Goal: Check status: Check status

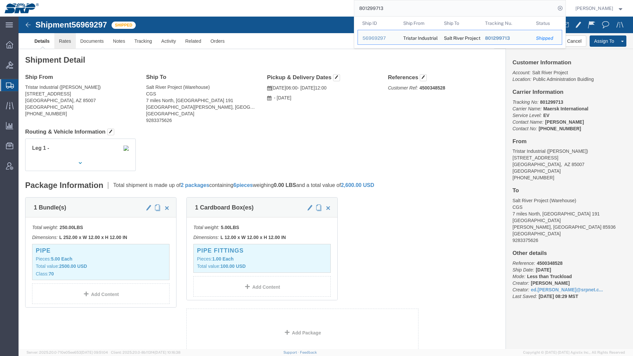
click link "Rates"
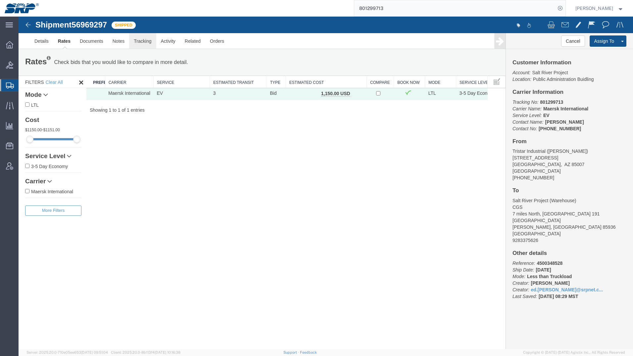
click at [137, 39] on link "Tracking" at bounding box center [142, 41] width 27 height 16
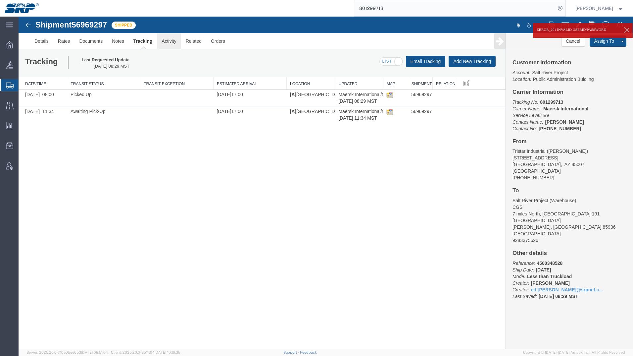
click at [171, 42] on link "Activity" at bounding box center [169, 41] width 24 height 16
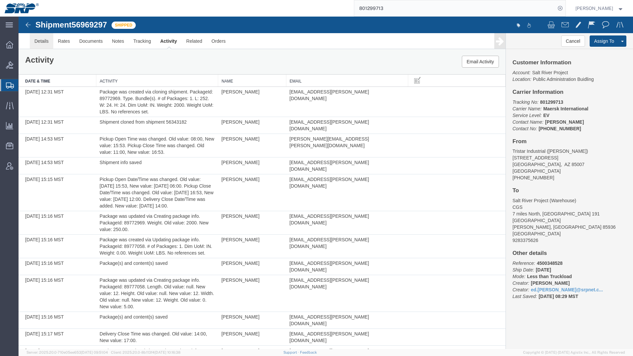
click at [46, 39] on link "Details" at bounding box center [42, 41] width 24 height 16
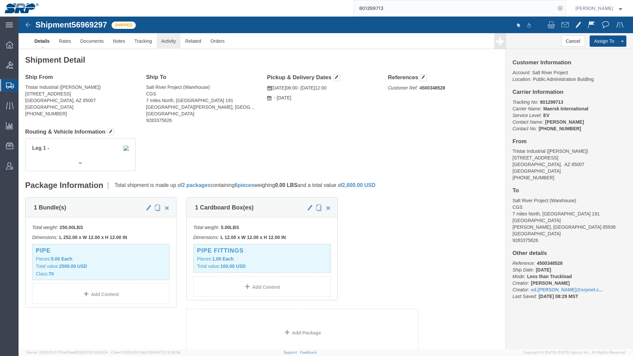
click link "Activity"
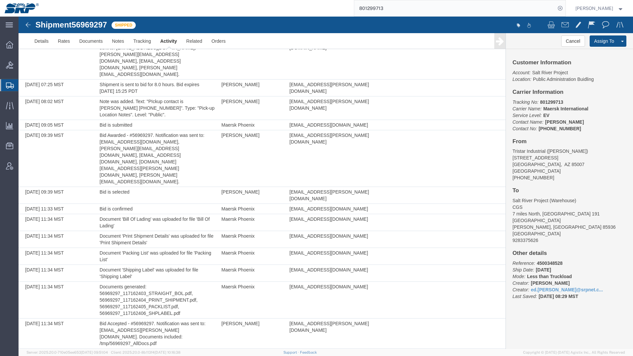
scroll to position [368, 0]
click at [10, 45] on icon at bounding box center [9, 44] width 7 height 7
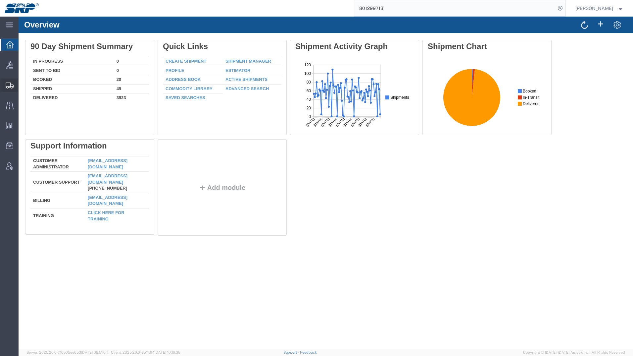
click at [6, 88] on div at bounding box center [9, 84] width 19 height 13
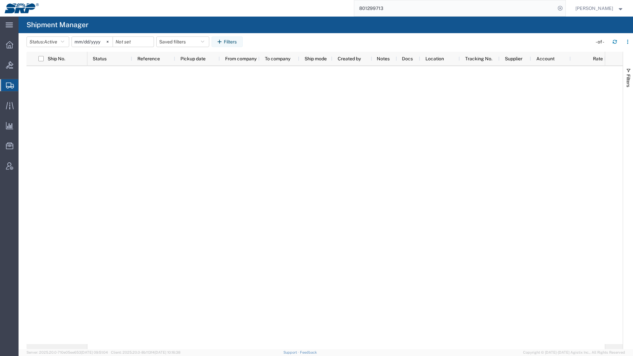
click at [407, 7] on input "801299713" at bounding box center [454, 8] width 201 height 16
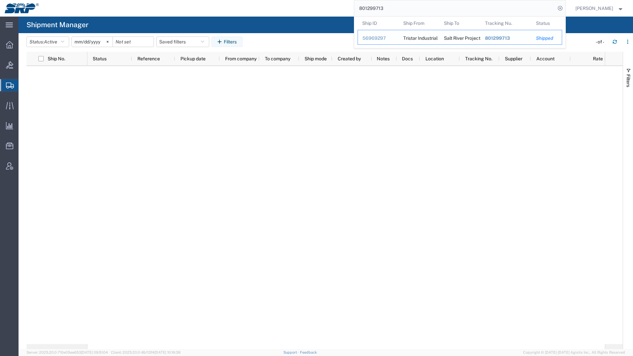
click at [381, 37] on div "56969297" at bounding box center [378, 38] width 31 height 7
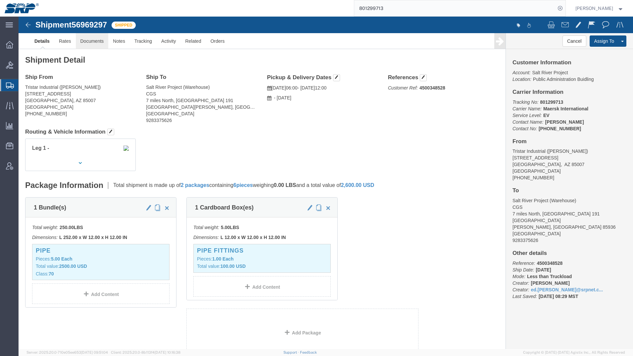
click link "Documents"
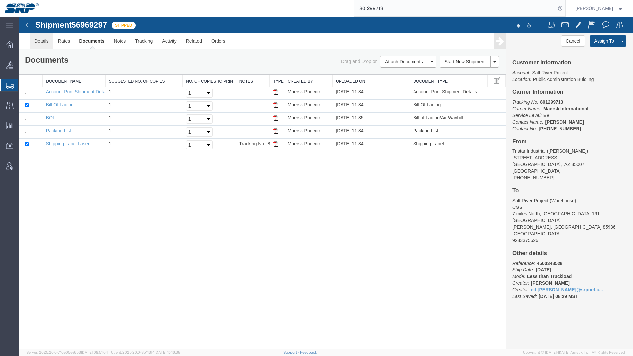
click at [42, 42] on link "Details" at bounding box center [42, 41] width 24 height 16
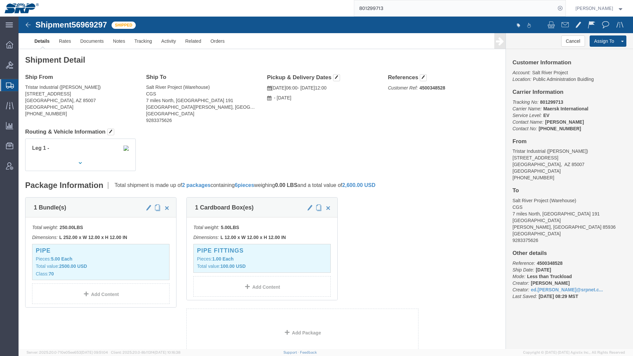
click div "1 Bundle(s) Total weight: 250.00 LBS Dimensions: L 252.00 x W 12.00 x H 12.00 I…"
click link "Notes"
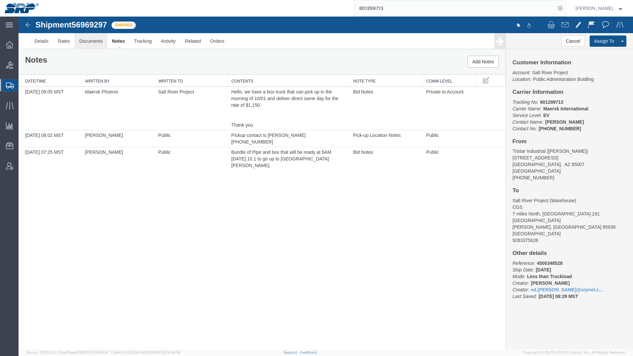
click at [94, 45] on link "Documents" at bounding box center [91, 41] width 33 height 16
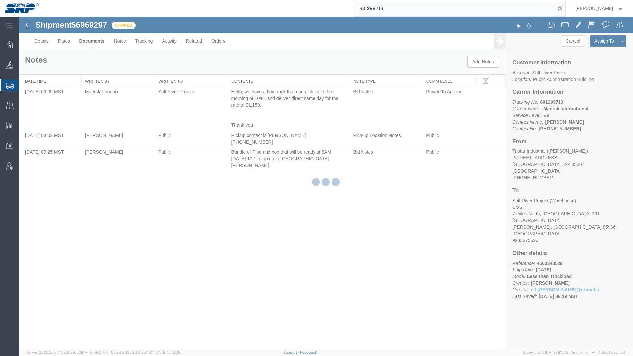
click at [64, 41] on div at bounding box center [326, 183] width 615 height 332
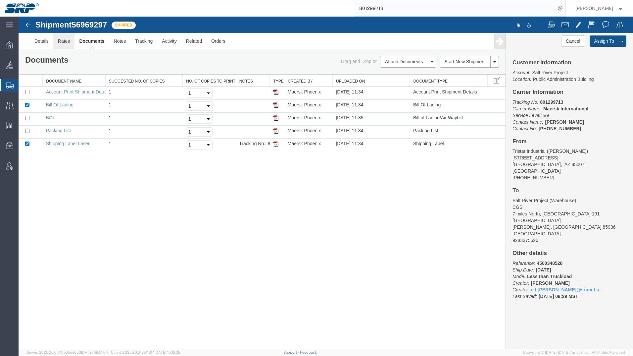
click at [64, 41] on link "Rates" at bounding box center [64, 41] width 22 height 16
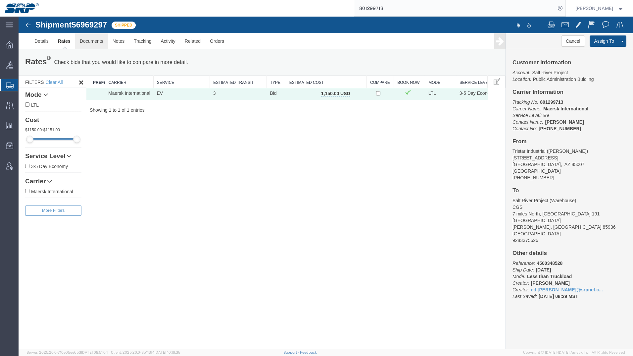
click at [91, 42] on link "Documents" at bounding box center [91, 41] width 33 height 16
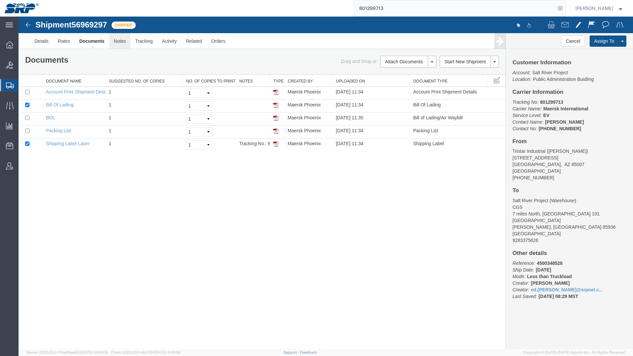
click at [123, 44] on link "Notes" at bounding box center [120, 41] width 22 height 16
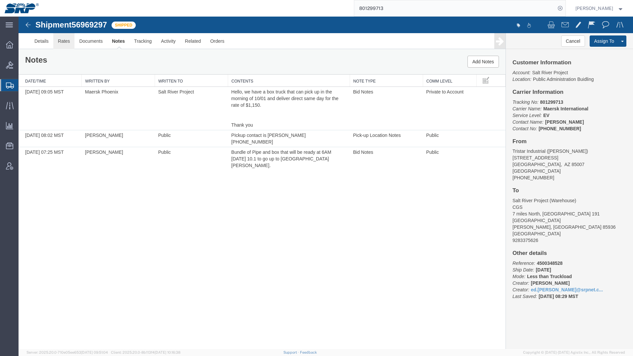
click at [68, 40] on link "Rates" at bounding box center [64, 41] width 22 height 16
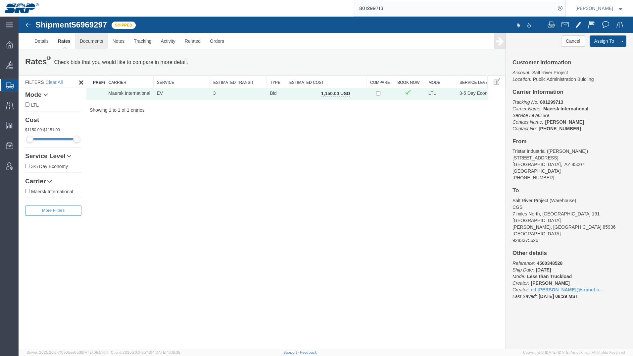
click at [91, 42] on link "Documents" at bounding box center [91, 41] width 33 height 16
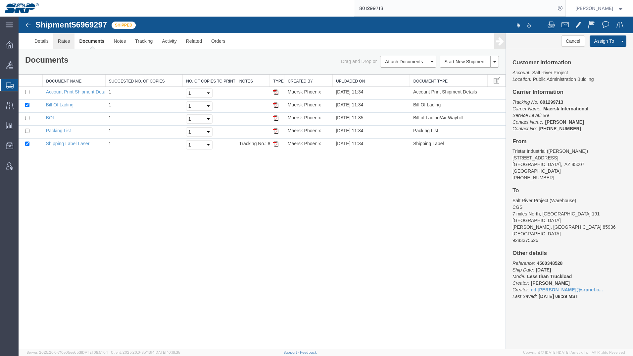
drag, startPoint x: 87, startPoint y: 60, endPoint x: 69, endPoint y: 44, distance: 24.6
click at [69, 44] on link "Rates" at bounding box center [64, 41] width 22 height 16
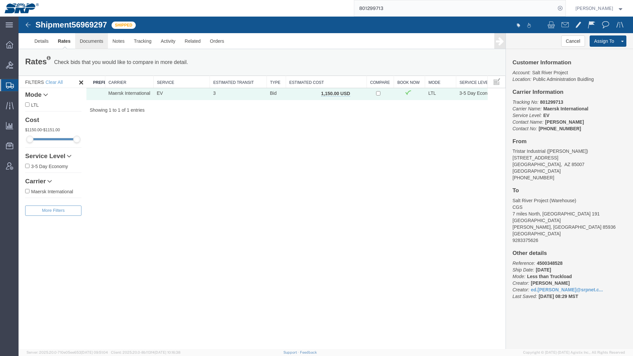
click at [85, 42] on link "Documents" at bounding box center [91, 41] width 33 height 16
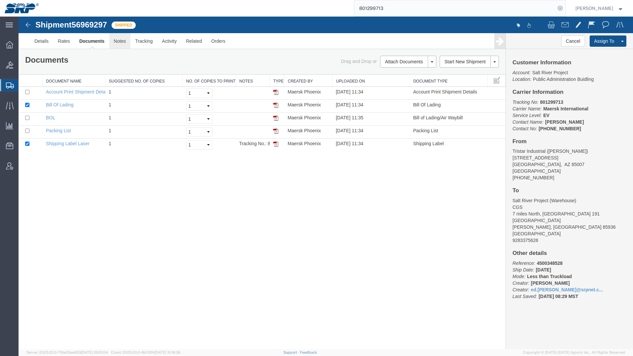
click at [122, 43] on link "Notes" at bounding box center [120, 41] width 22 height 16
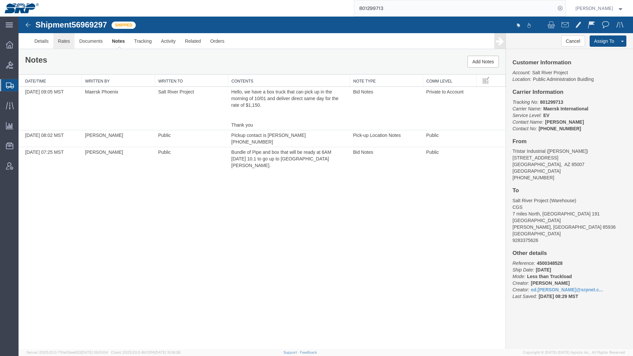
click at [66, 38] on link "Rates" at bounding box center [64, 41] width 22 height 16
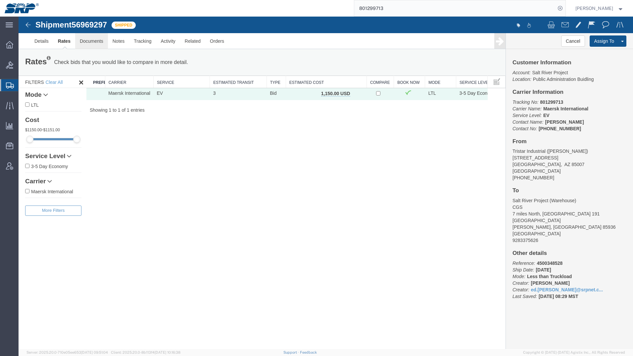
click at [93, 41] on link "Documents" at bounding box center [91, 41] width 33 height 16
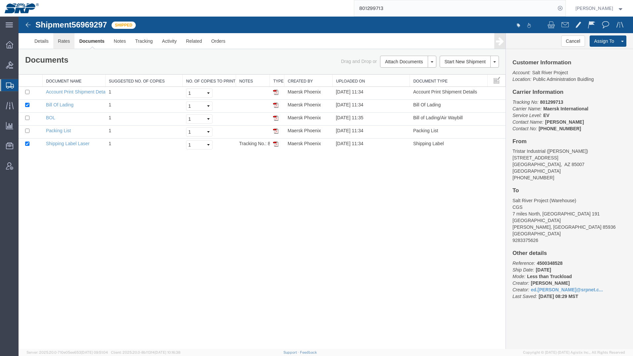
click at [60, 42] on link "Rates" at bounding box center [64, 41] width 22 height 16
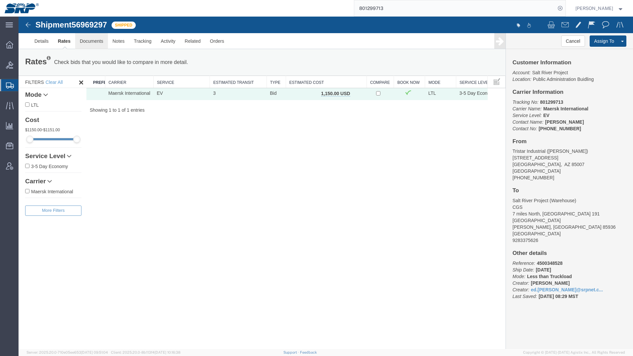
click at [91, 43] on link "Documents" at bounding box center [91, 41] width 33 height 16
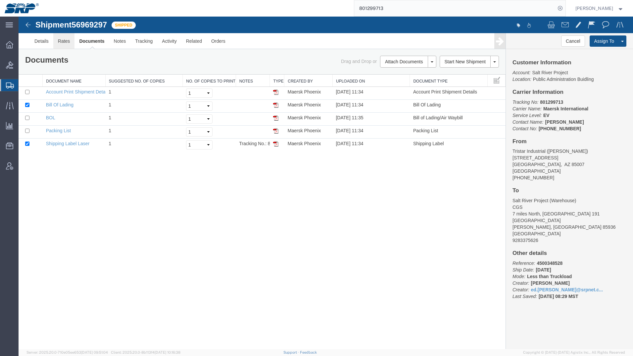
click at [60, 41] on link "Rates" at bounding box center [64, 41] width 22 height 16
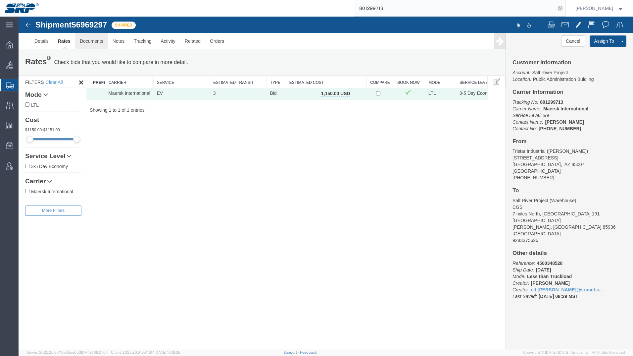
click at [94, 39] on link "Documents" at bounding box center [91, 41] width 33 height 16
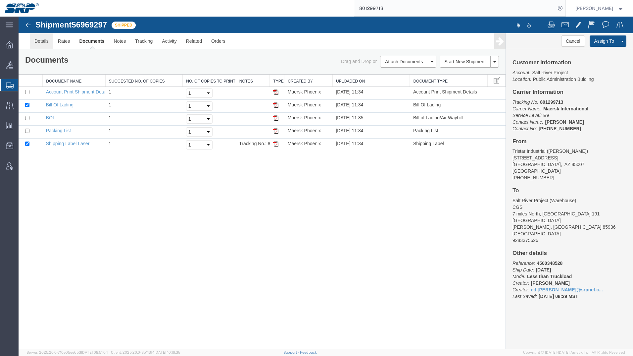
click at [39, 39] on link "Details" at bounding box center [42, 41] width 24 height 16
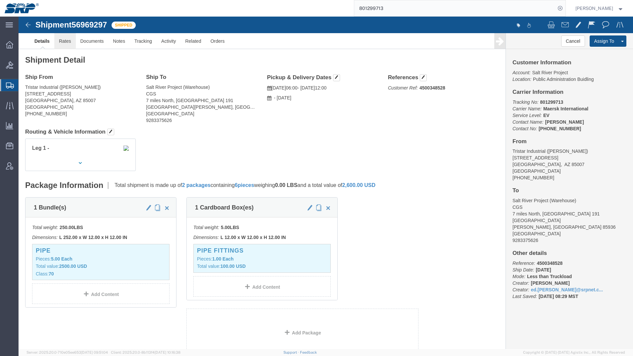
click link "Rates"
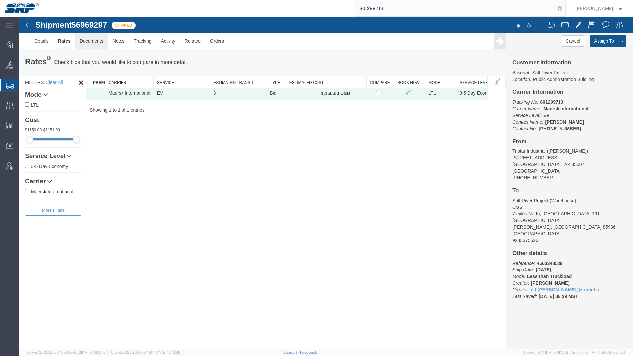
click at [93, 38] on link "Documents" at bounding box center [91, 41] width 33 height 16
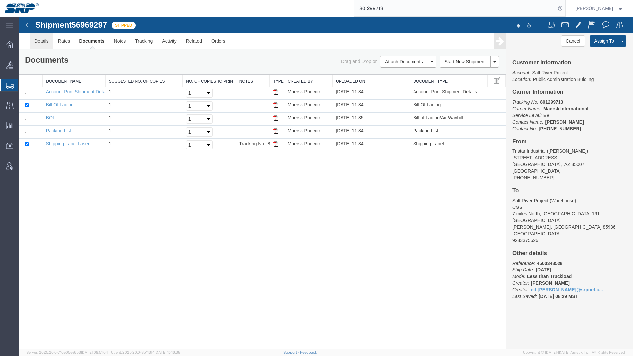
click at [44, 41] on link "Details" at bounding box center [42, 41] width 24 height 16
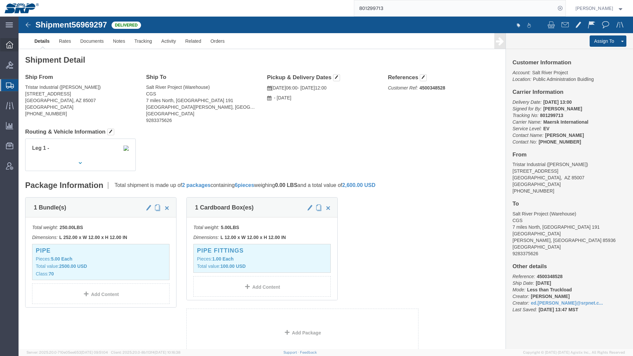
click at [2, 40] on div at bounding box center [9, 44] width 19 height 13
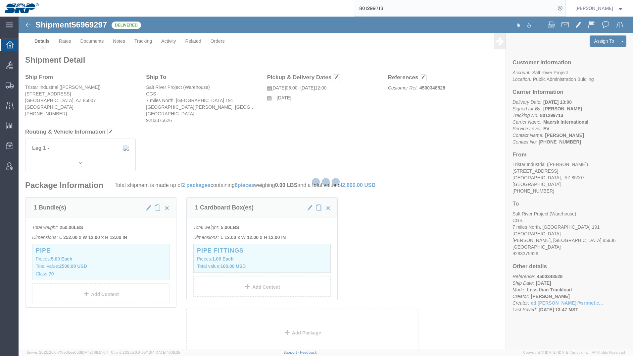
click at [8, 44] on icon at bounding box center [9, 44] width 7 height 7
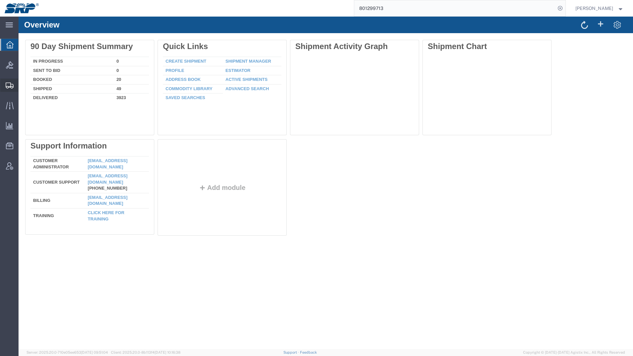
click at [11, 85] on icon at bounding box center [10, 85] width 8 height 6
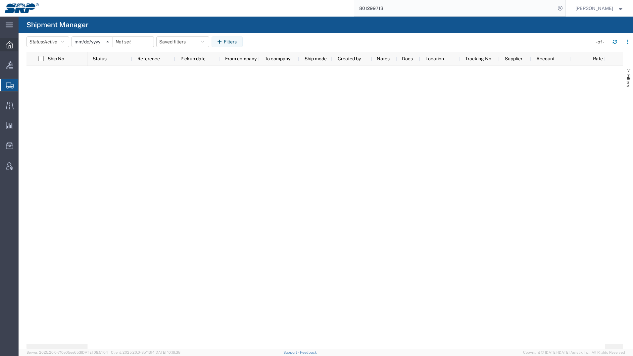
click at [10, 45] on icon at bounding box center [9, 44] width 7 height 7
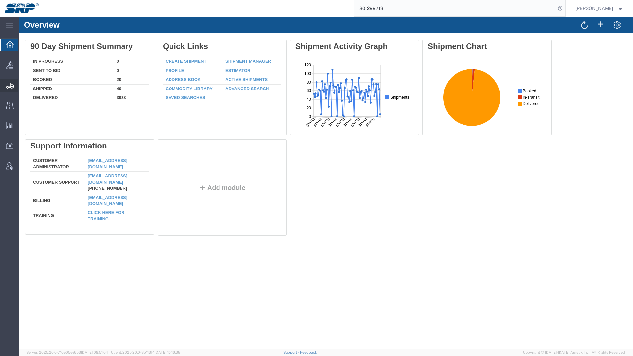
click at [8, 86] on icon at bounding box center [10, 85] width 8 height 6
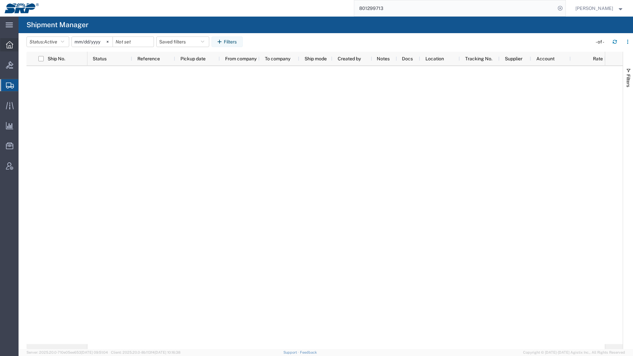
click at [13, 47] on icon at bounding box center [9, 44] width 7 height 7
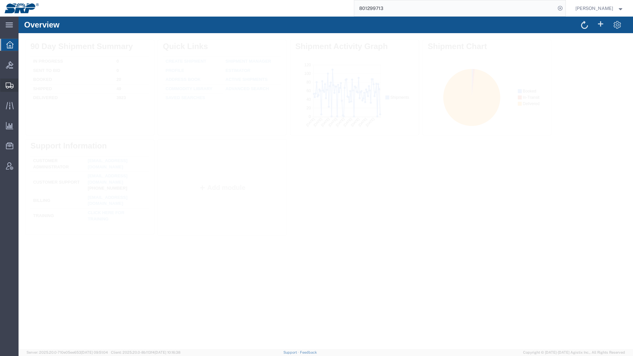
click at [8, 83] on icon at bounding box center [10, 85] width 8 height 6
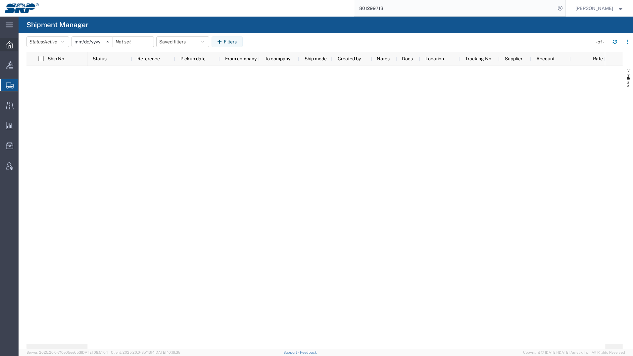
click at [12, 45] on icon at bounding box center [9, 44] width 7 height 7
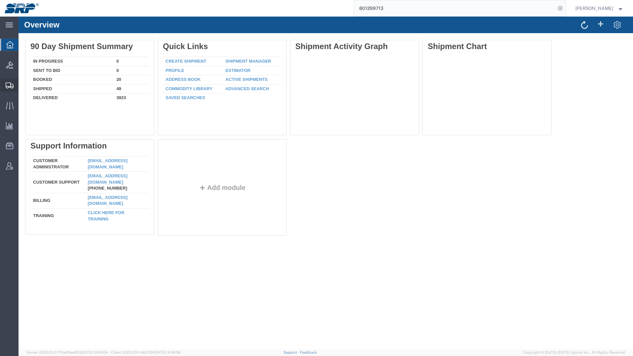
click at [6, 85] on icon at bounding box center [10, 85] width 8 height 6
